Goal: Information Seeking & Learning: Learn about a topic

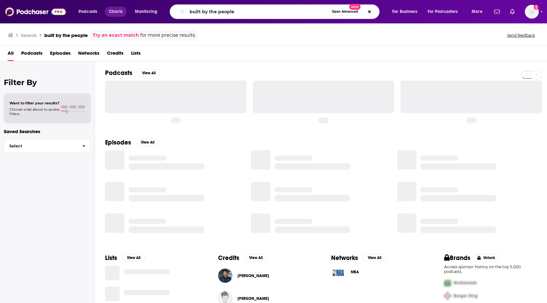
drag, startPoint x: 239, startPoint y: 11, endPoint x: 112, endPoint y: 9, distance: 127.2
click at [112, 9] on div "Podcasts Charts Monitoring built by the people Open Advanced New For Business F…" at bounding box center [281, 11] width 414 height 15
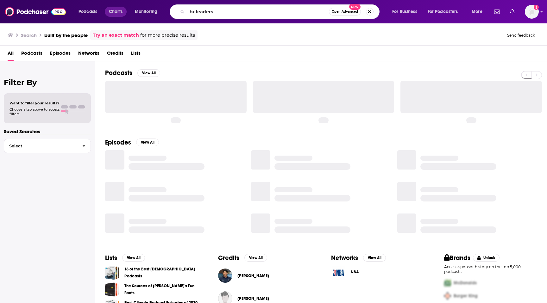
type input "hr leaders"
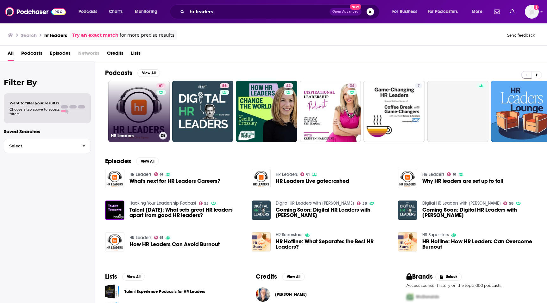
click at [142, 114] on link "61 HR Leaders" at bounding box center [138, 111] width 61 height 61
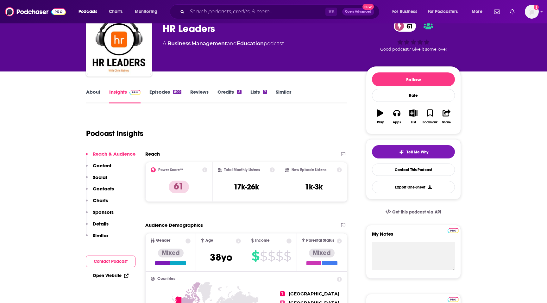
scroll to position [37, 0]
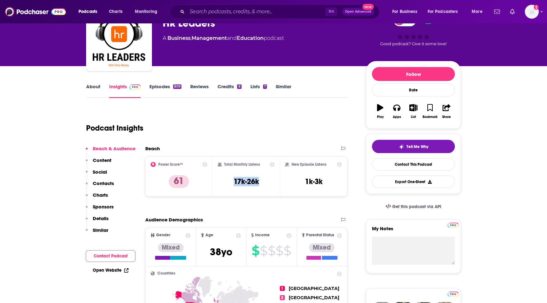
drag, startPoint x: 230, startPoint y: 180, endPoint x: 264, endPoint y: 181, distance: 34.5
click at [264, 181] on div "Total Monthly Listens 17k-26k" at bounding box center [246, 176] width 57 height 29
copy h3 "17k-26k"
click at [177, 88] on div "809" at bounding box center [177, 86] width 8 height 4
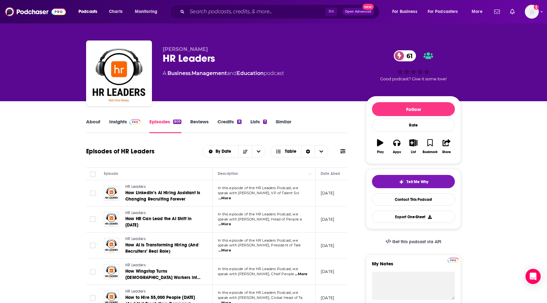
scroll to position [4, 0]
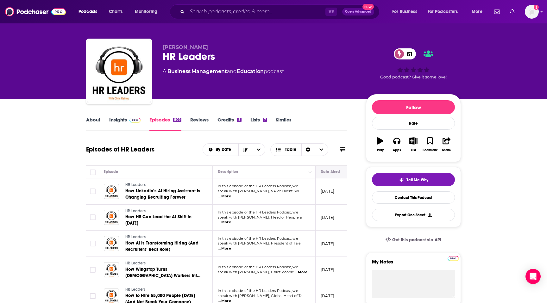
click at [327, 169] on button "Move" at bounding box center [335, 172] width 31 height 8
click at [326, 171] on button "Move" at bounding box center [335, 172] width 31 height 8
click at [321, 176] on div "Date Aired" at bounding box center [330, 172] width 19 height 8
click at [153, 124] on link "Episodes 809" at bounding box center [165, 124] width 32 height 15
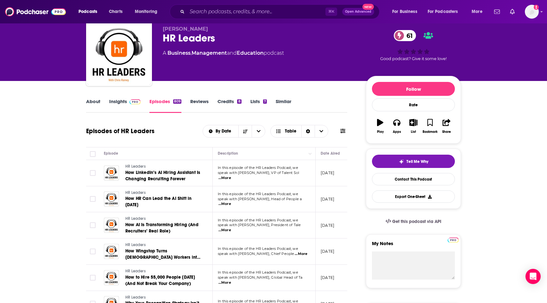
scroll to position [23, 0]
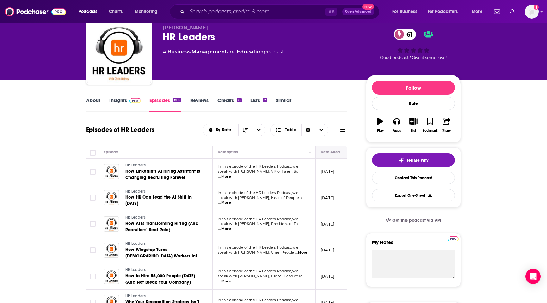
click at [338, 154] on icon "Move" at bounding box center [336, 152] width 8 height 8
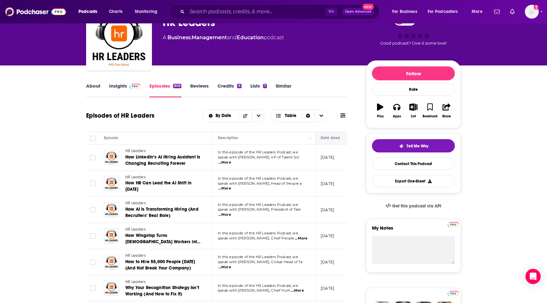
scroll to position [40, 0]
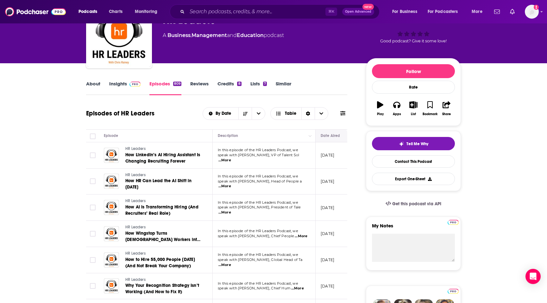
click at [329, 138] on button "Move" at bounding box center [335, 136] width 31 height 8
click at [327, 137] on button "Move" at bounding box center [335, 136] width 31 height 8
click at [311, 137] on icon "Column Actions" at bounding box center [310, 136] width 3 height 4
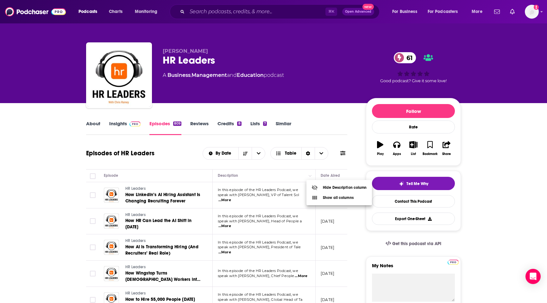
click at [160, 140] on div at bounding box center [273, 151] width 547 height 303
click at [100, 122] on link "About" at bounding box center [93, 128] width 14 height 15
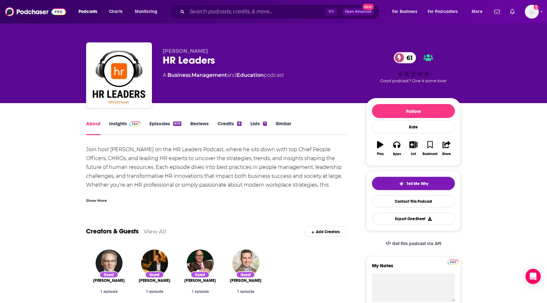
click at [127, 122] on span at bounding box center [134, 124] width 14 height 6
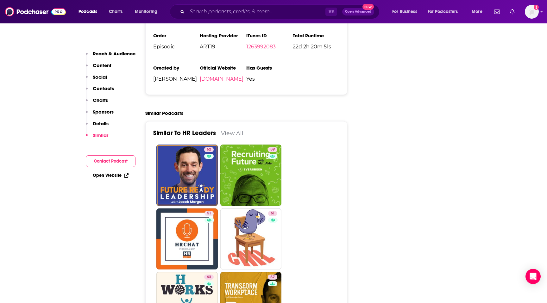
scroll to position [885, 0]
